Goal: Information Seeking & Learning: Learn about a topic

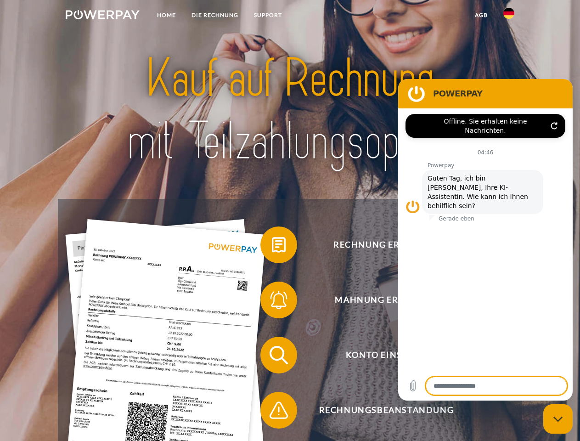
click at [102, 16] on img at bounding box center [103, 14] width 74 height 9
click at [509, 16] on img at bounding box center [509, 13] width 11 height 11
click at [481, 15] on link "agb" at bounding box center [481, 15] width 28 height 17
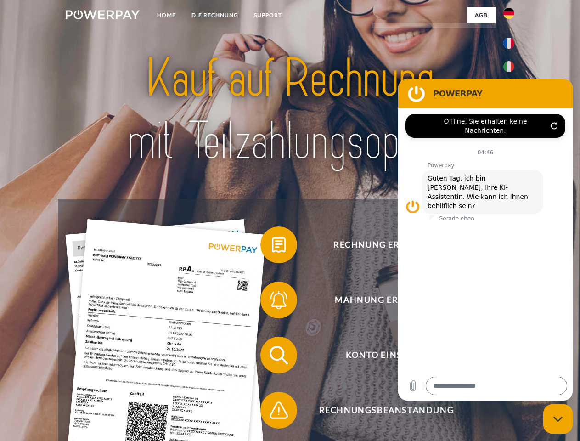
click at [272, 247] on span at bounding box center [265, 245] width 46 height 46
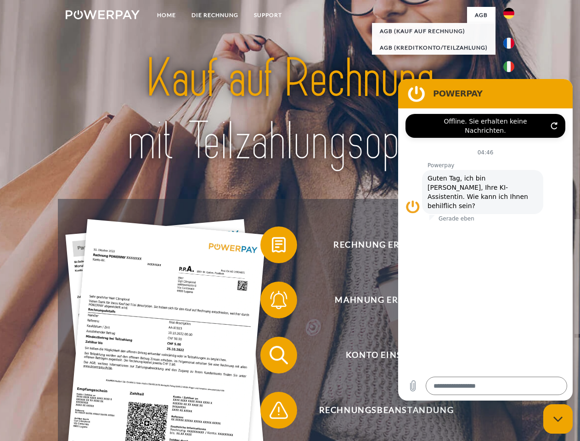
click at [272, 302] on span at bounding box center [265, 300] width 46 height 46
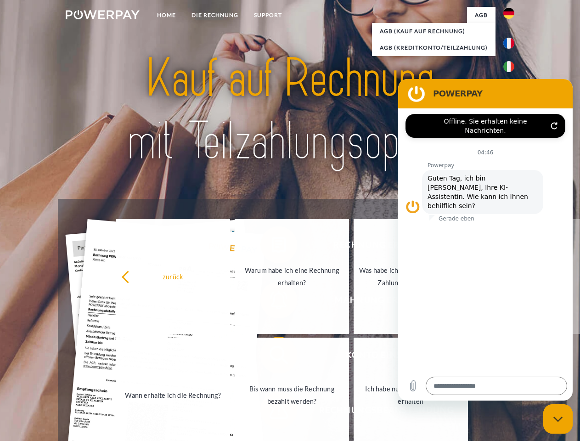
click at [272, 357] on link "Bis wann muss die Rechnung bezahlt werden?" at bounding box center [292, 395] width 114 height 115
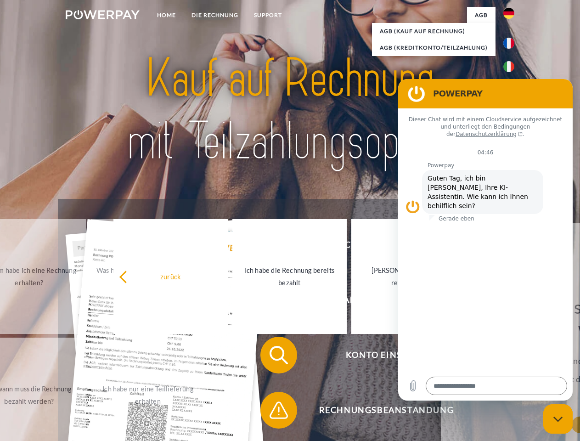
click at [272, 412] on div "Rechnung erhalten? Mahnung erhalten? Konto einsehen" at bounding box center [290, 383] width 464 height 368
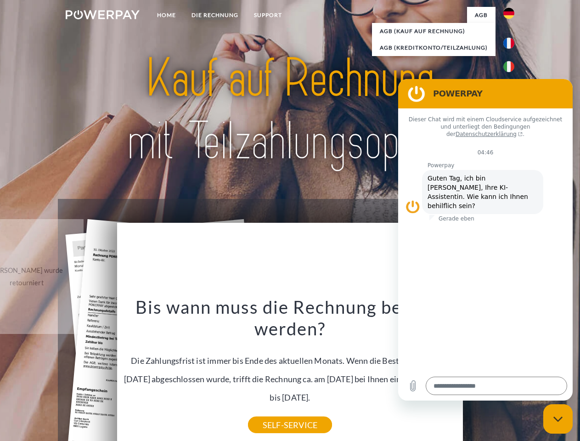
click at [558, 419] on icon "Messaging-Fenster schließen" at bounding box center [559, 419] width 10 height 6
type textarea "*"
